Goal: Transaction & Acquisition: Book appointment/travel/reservation

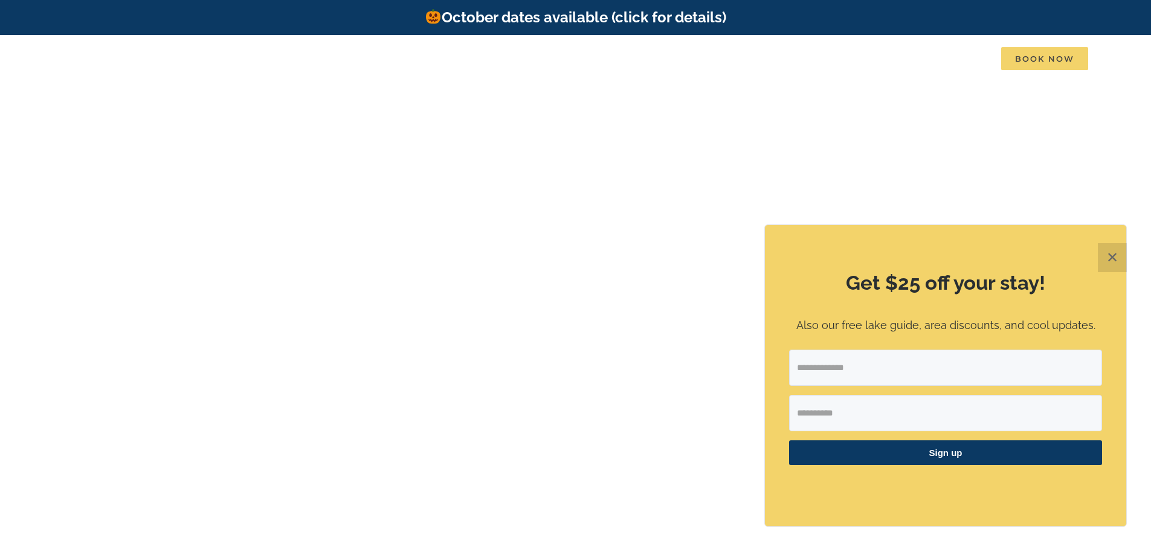
click at [1036, 60] on span "Book Now" at bounding box center [1044, 58] width 87 height 23
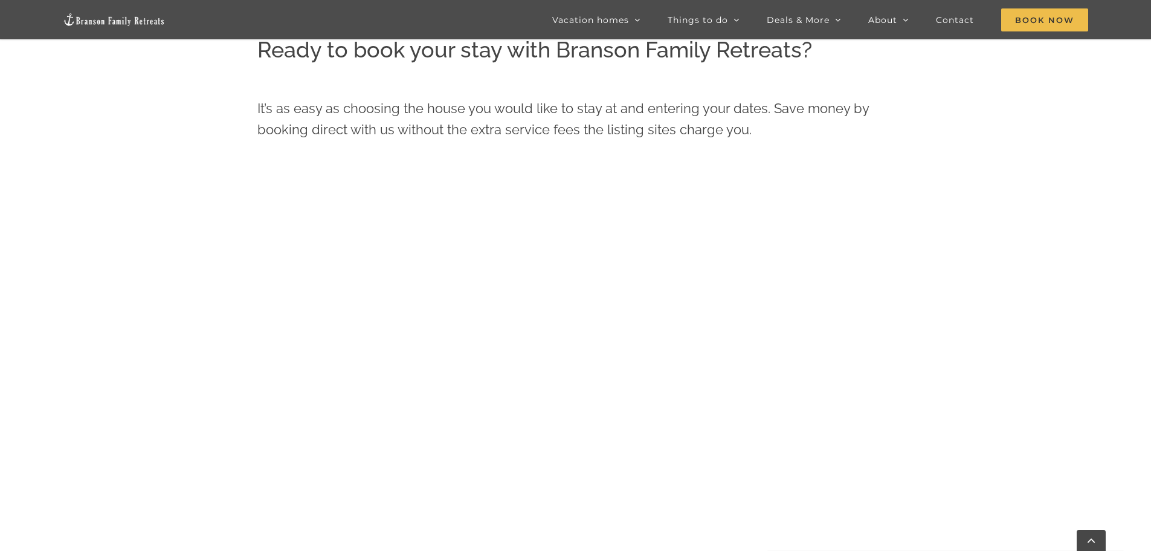
scroll to position [604, 0]
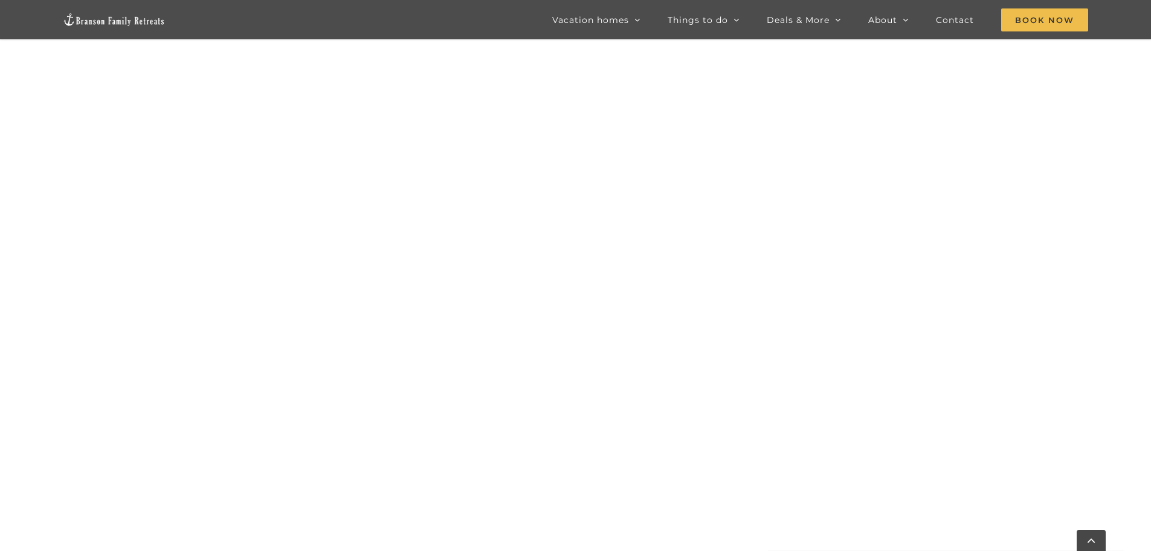
scroll to position [1034, 0]
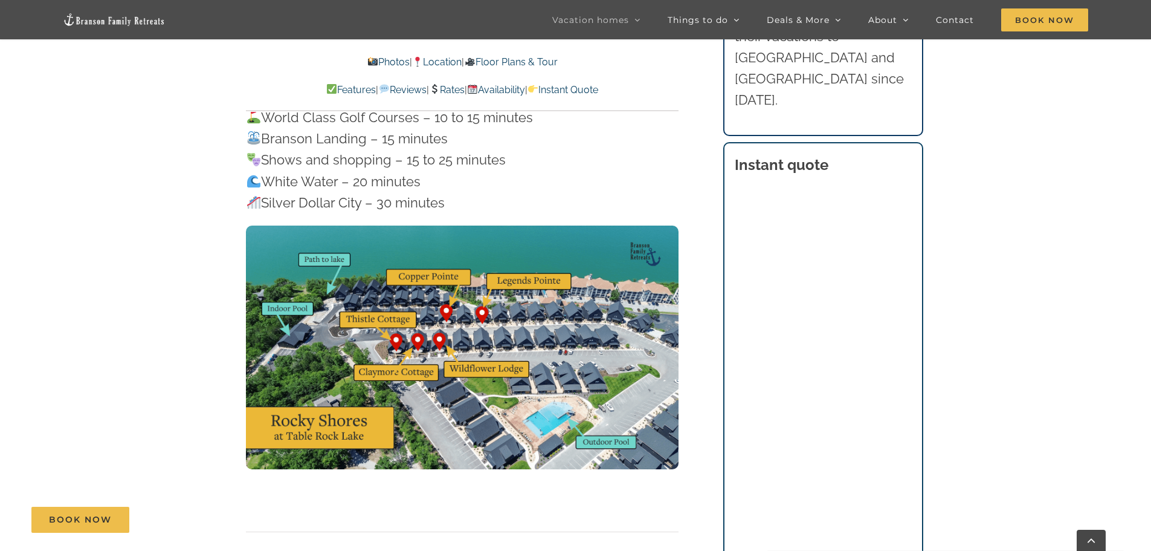
scroll to position [3747, 0]
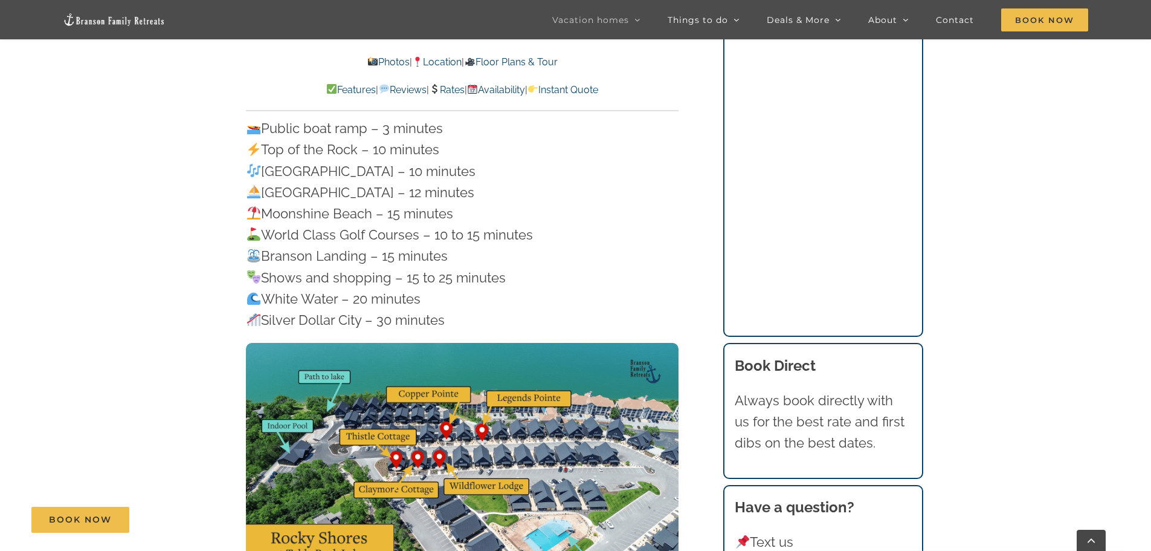
scroll to position [3626, 0]
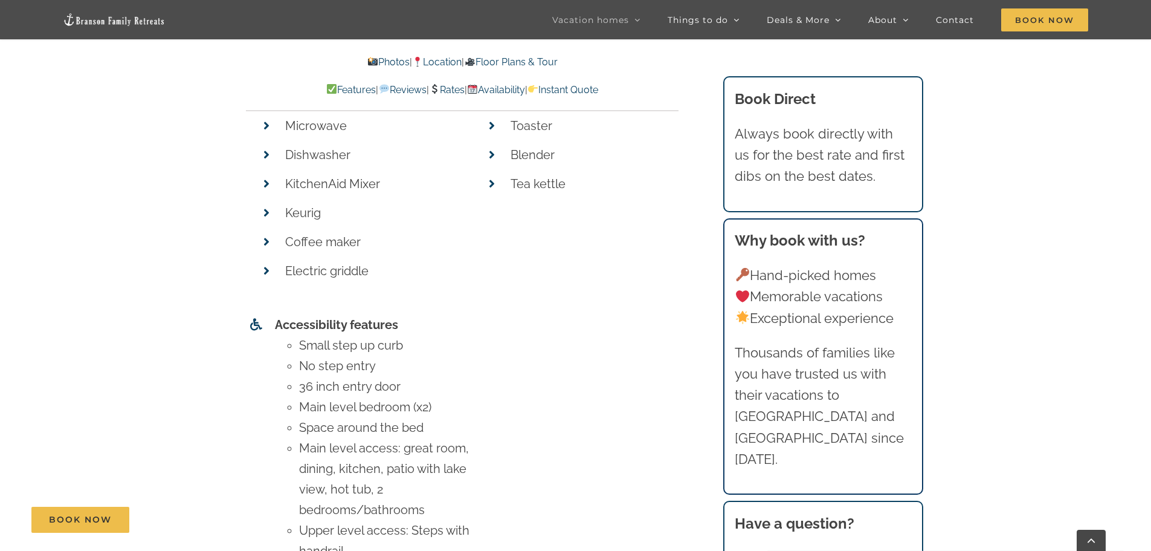
scroll to position [5379, 0]
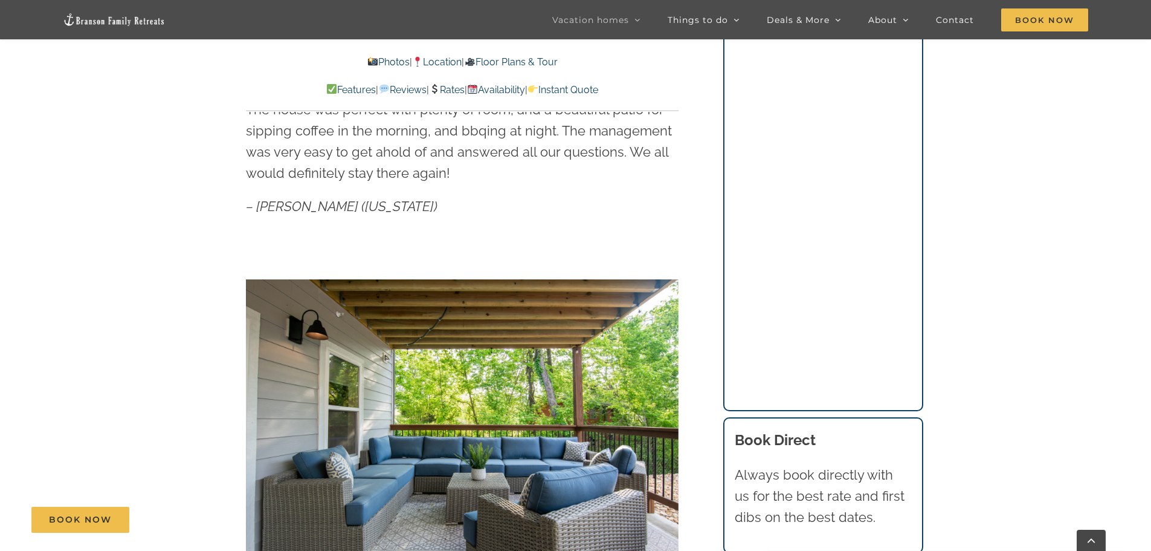
scroll to position [1088, 0]
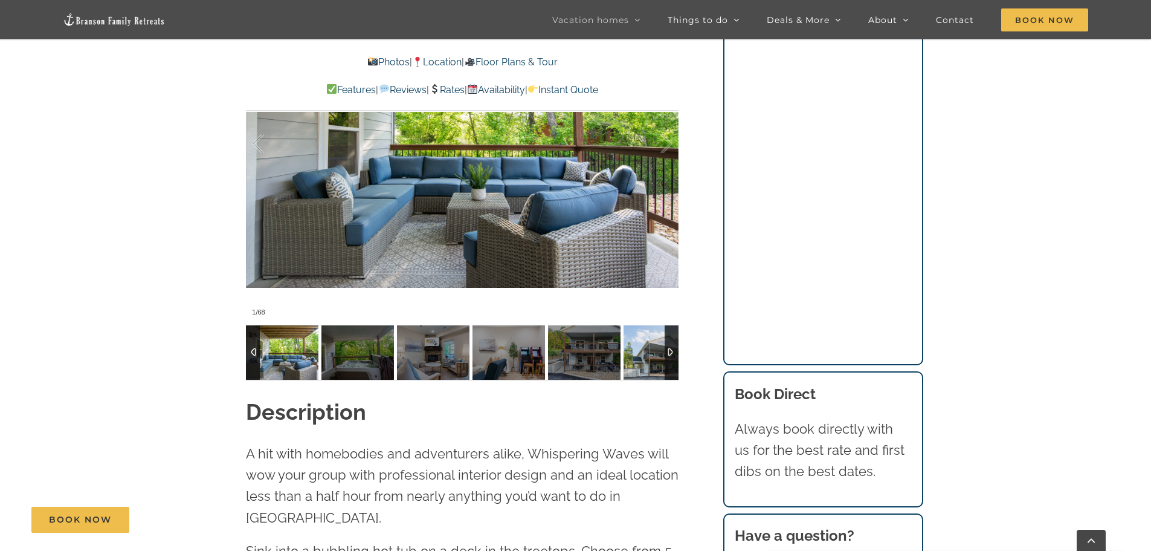
click at [666, 358] on div at bounding box center [672, 352] width 14 height 54
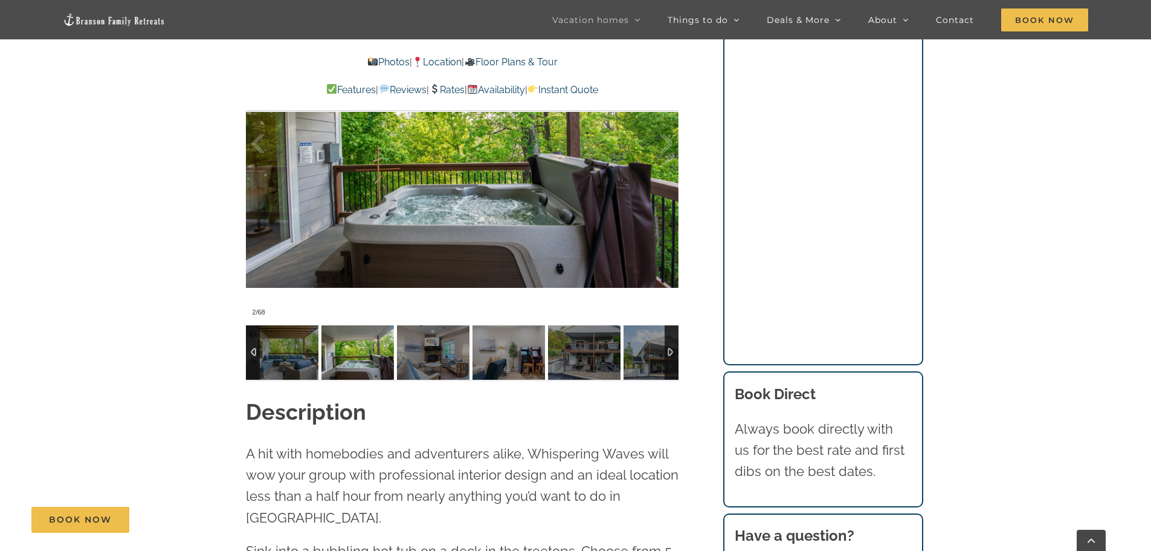
click at [667, 357] on div at bounding box center [672, 352] width 14 height 54
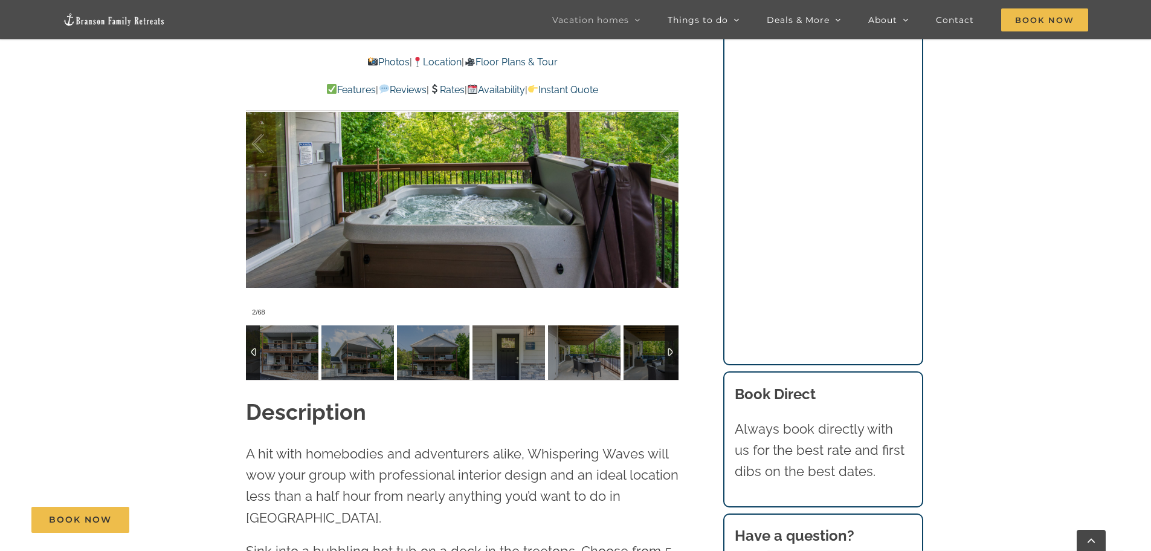
click at [667, 357] on div at bounding box center [672, 352] width 14 height 54
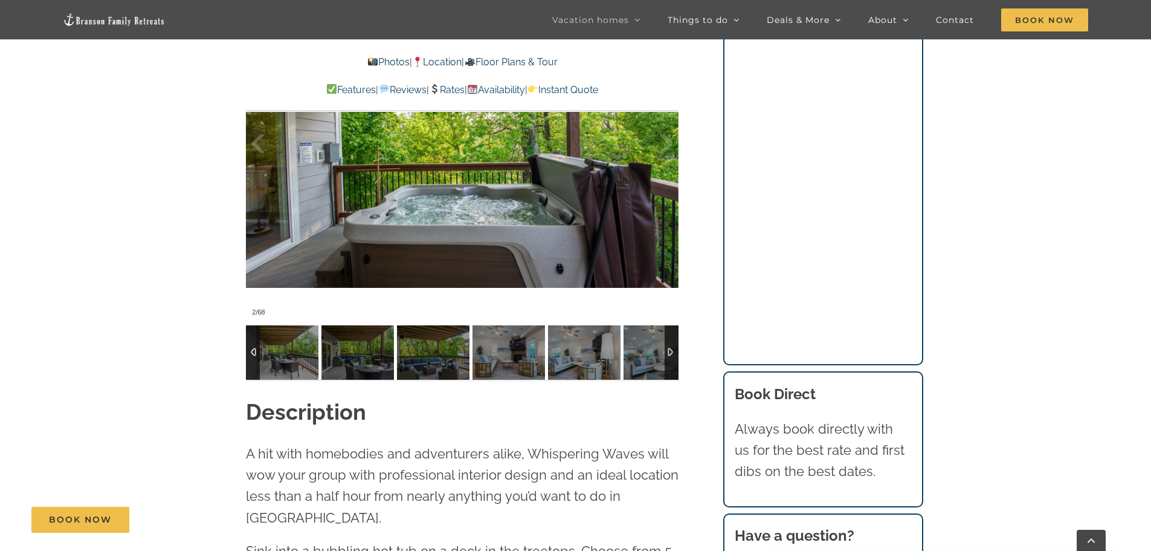
click at [667, 357] on div at bounding box center [672, 352] width 14 height 54
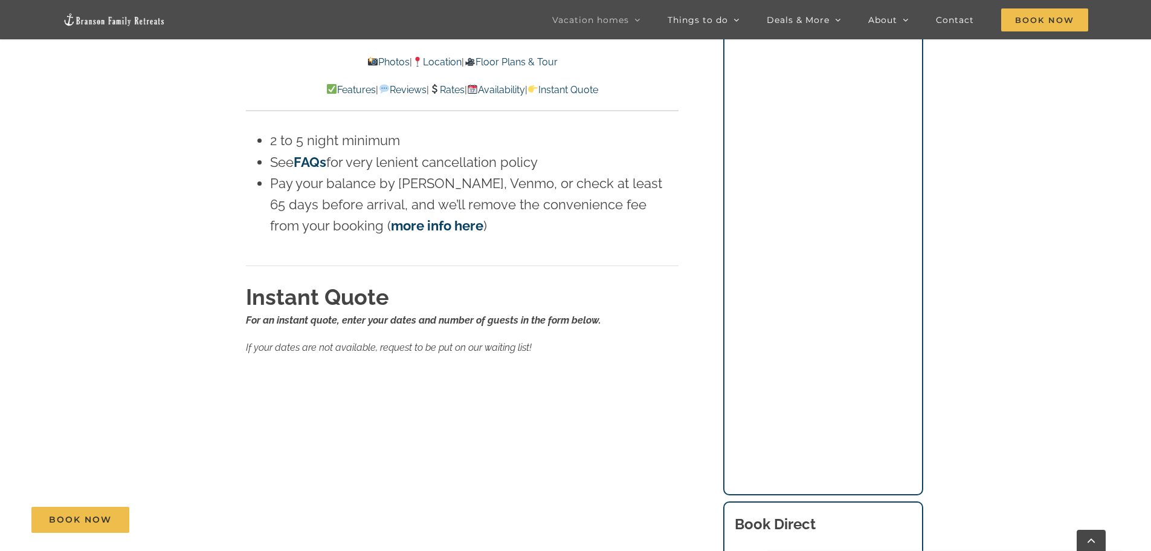
scroll to position [6225, 0]
